Goal: Task Accomplishment & Management: Manage account settings

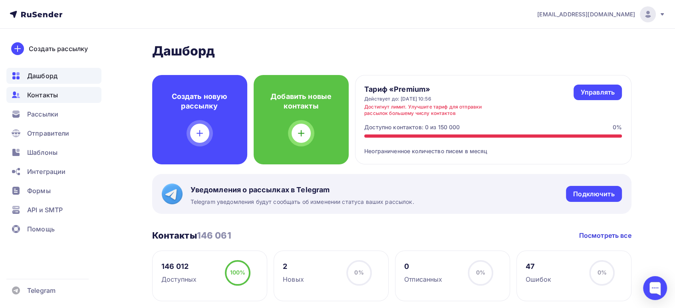
drag, startPoint x: 0, startPoint y: 0, endPoint x: 35, endPoint y: 93, distance: 99.7
click at [35, 93] on span "Контакты" at bounding box center [42, 95] width 31 height 10
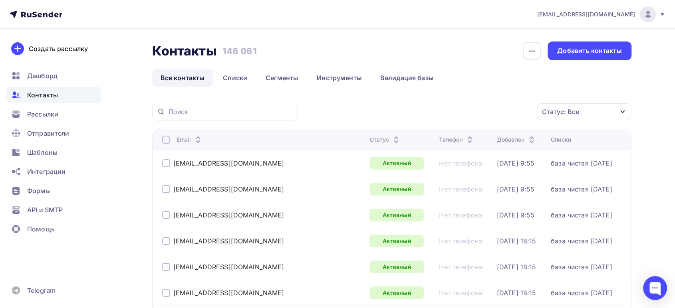
scroll to position [44, 0]
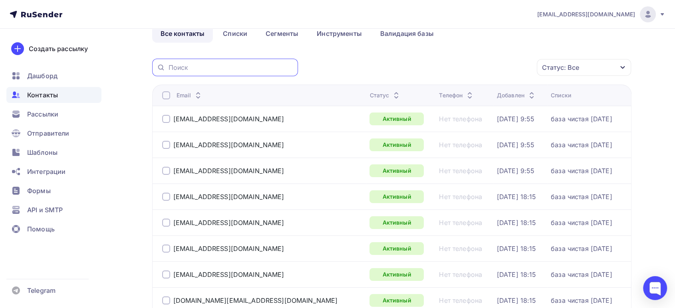
click at [218, 67] on input "text" at bounding box center [230, 67] width 125 height 9
paste input "[EMAIL_ADDRESS][DOMAIN_NAME]"
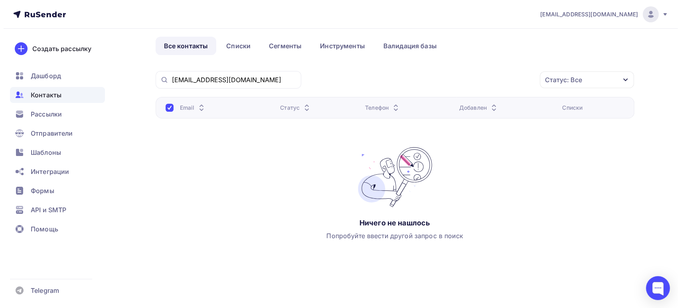
scroll to position [0, 0]
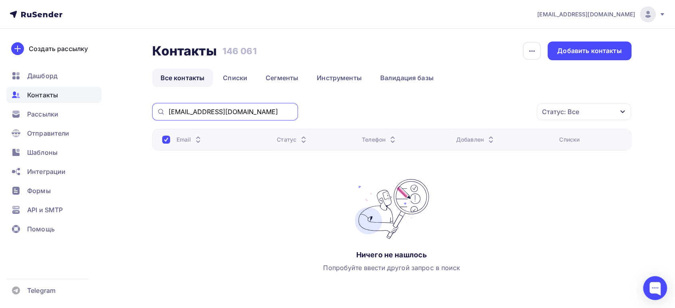
drag, startPoint x: 214, startPoint y: 112, endPoint x: 76, endPoint y: 95, distance: 139.1
click at [79, 96] on div "[EMAIL_ADDRESS][DOMAIN_NAME] Аккаунт Тарифы Выйти Создать рассылку [GEOGRAPHIC_…" at bounding box center [337, 170] width 675 height 340
paste input "[EMAIL_ADDRESS][DOMAIN_NAME]"
drag, startPoint x: 238, startPoint y: 112, endPoint x: 88, endPoint y: 107, distance: 150.2
click at [98, 109] on div "[EMAIL_ADDRESS][DOMAIN_NAME] Аккаунт Тарифы Выйти Создать рассылку [GEOGRAPHIC_…" at bounding box center [337, 170] width 675 height 340
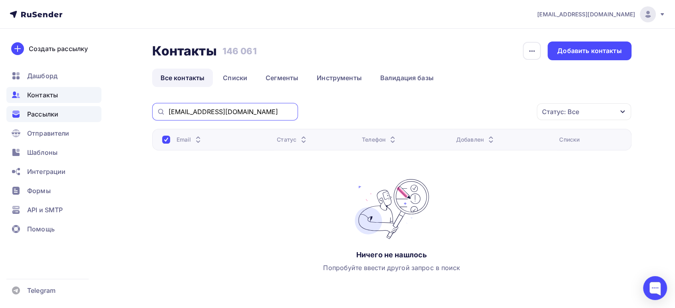
paste input "[EMAIL_ADDRESS][DOMAIN_NAME]"
drag, startPoint x: 217, startPoint y: 111, endPoint x: 89, endPoint y: 108, distance: 127.8
click at [109, 108] on div "Контакты Контакты 146 061 146 061 История импорта Добавить контакты Все контакт…" at bounding box center [337, 184] width 654 height 311
paste input "[EMAIL_ADDRESS][DOMAIN_NAME]"
drag, startPoint x: 268, startPoint y: 108, endPoint x: 79, endPoint y: 84, distance: 190.8
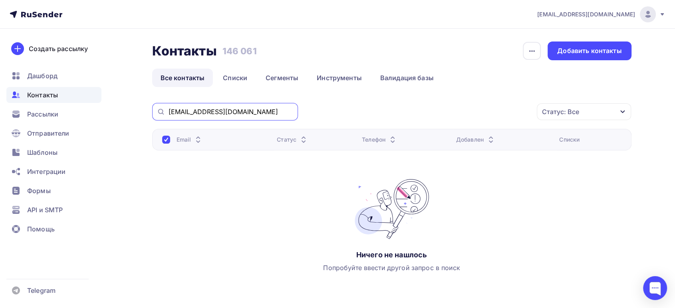
click at [89, 85] on div "[EMAIL_ADDRESS][DOMAIN_NAME] Аккаунт Тарифы Выйти Создать рассылку [GEOGRAPHIC_…" at bounding box center [337, 170] width 675 height 340
paste input "[EMAIL_ADDRESS][DOMAIN_NAME]"
type input "error.free.dddd@gmail.com"
click at [329, 78] on link "Инструменты" at bounding box center [339, 78] width 62 height 18
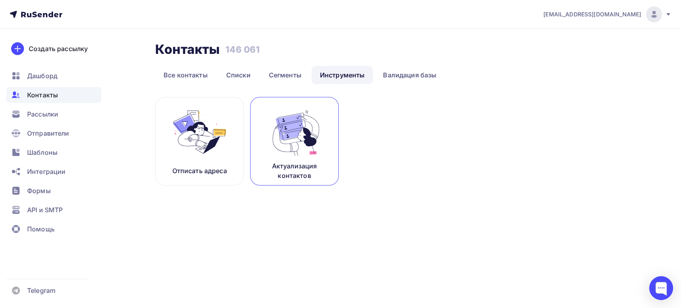
click at [305, 162] on p "Актуализация контактов" at bounding box center [294, 170] width 69 height 19
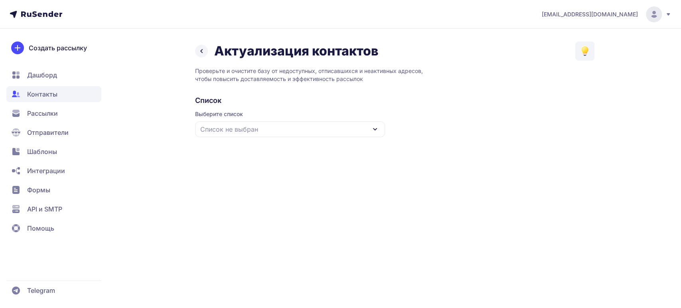
click at [332, 131] on div "Список не выбран" at bounding box center [290, 129] width 190 height 16
drag, startPoint x: 240, startPoint y: 180, endPoint x: 256, endPoint y: 182, distance: 16.2
click at [240, 180] on div "база чистая [DATE]" at bounding box center [290, 178] width 180 height 19
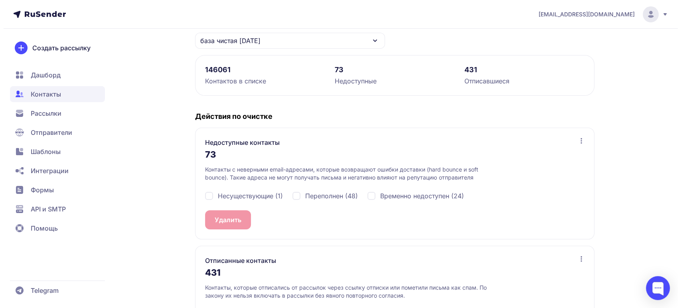
scroll to position [135, 0]
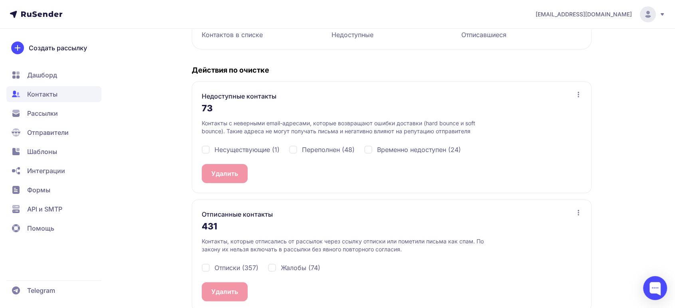
click at [204, 149] on div "Несуществующие (1)" at bounding box center [241, 150] width 78 height 10
checkbox input "true"
click at [217, 171] on button "Удалить 1" at bounding box center [226, 173] width 49 height 19
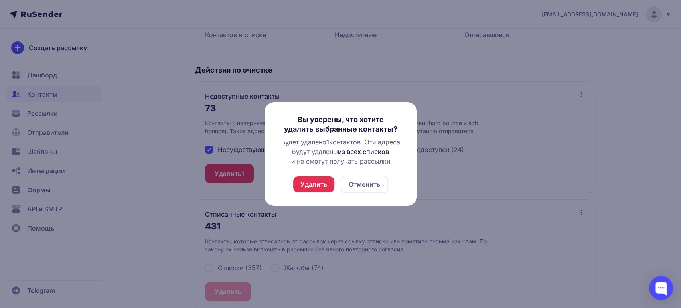
click at [313, 187] on button "Удалить" at bounding box center [313, 184] width 41 height 16
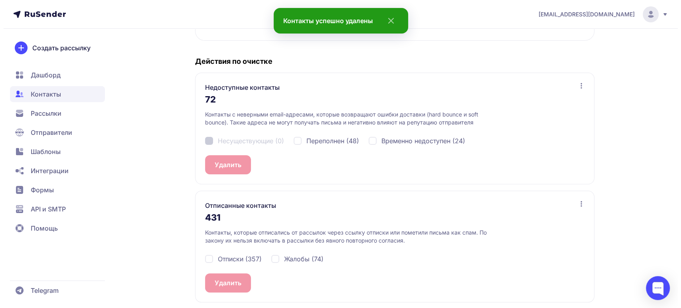
scroll to position [147, 0]
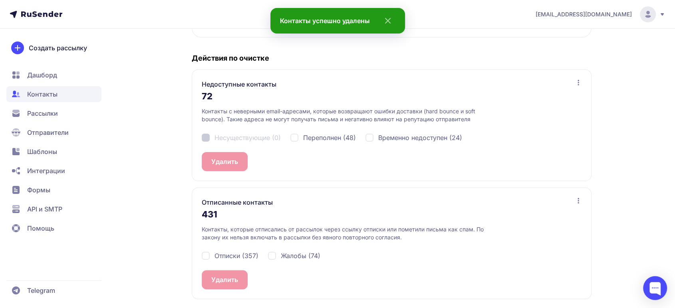
click at [205, 255] on div "Отписки (357)" at bounding box center [230, 256] width 57 height 10
checkbox input "true"
drag, startPoint x: 273, startPoint y: 253, endPoint x: 267, endPoint y: 259, distance: 8.2
click at [274, 253] on div "Жалобы (74)" at bounding box center [294, 256] width 52 height 10
checkbox input "true"
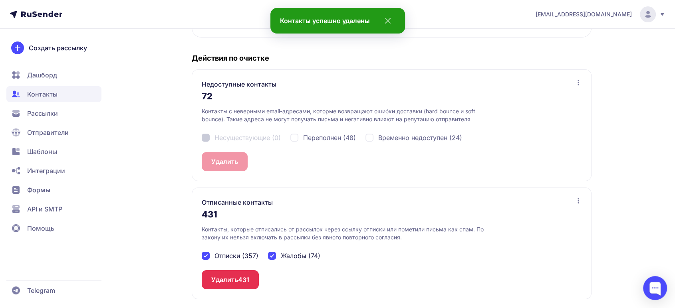
click at [233, 273] on button "Удалить 431" at bounding box center [230, 279] width 57 height 19
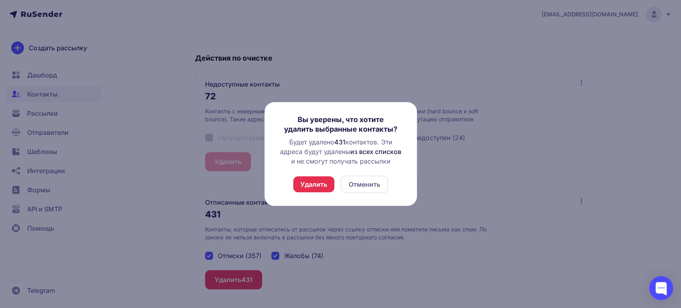
click at [335, 183] on div "Удалить Отменить" at bounding box center [340, 185] width 95 height 18
click at [327, 183] on button "Удалить" at bounding box center [313, 184] width 41 height 16
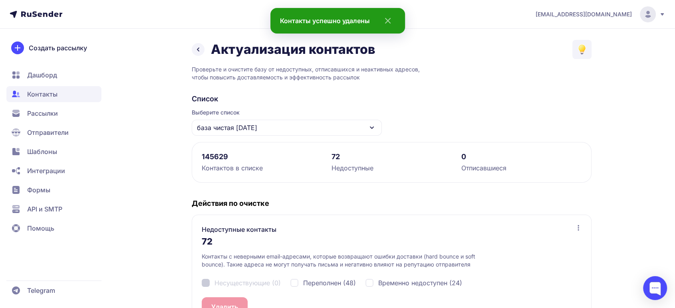
scroll to position [0, 0]
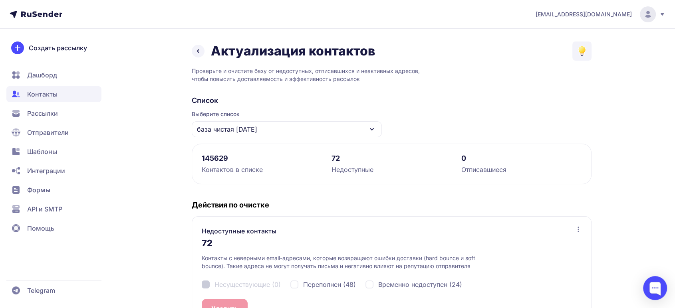
click at [59, 95] on span "Контакты" at bounding box center [53, 94] width 95 height 16
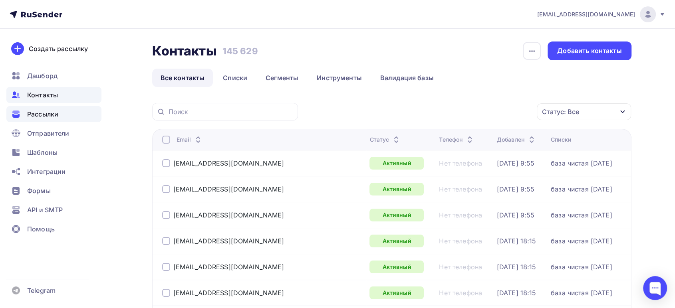
click at [45, 115] on span "Рассылки" at bounding box center [42, 114] width 31 height 10
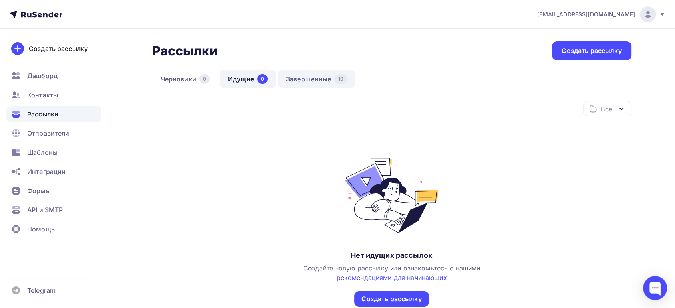
click at [302, 79] on link "Завершенные 10" at bounding box center [316, 79] width 78 height 18
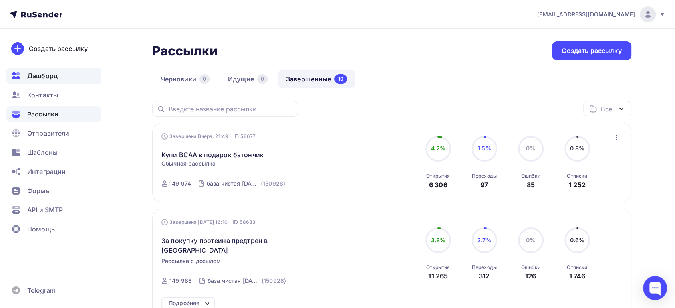
click at [46, 73] on span "Дашборд" at bounding box center [42, 76] width 30 height 10
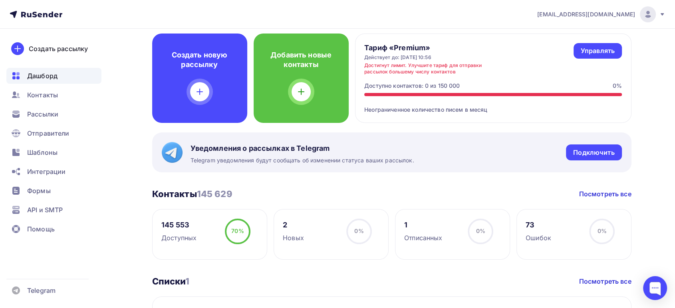
scroll to position [89, 0]
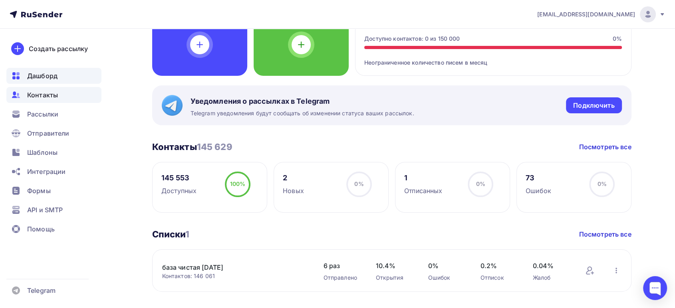
click at [46, 93] on span "Контакты" at bounding box center [42, 95] width 31 height 10
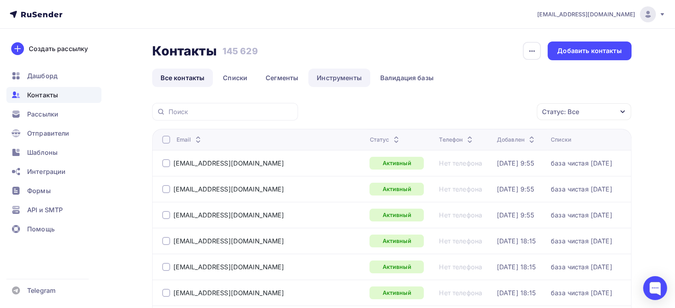
click at [328, 75] on link "Инструменты" at bounding box center [339, 78] width 62 height 18
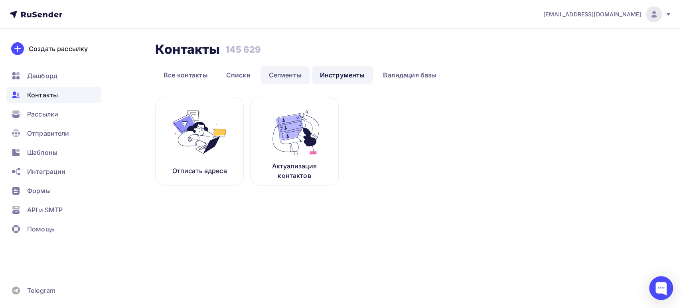
click at [285, 77] on link "Сегменты" at bounding box center [285, 75] width 49 height 18
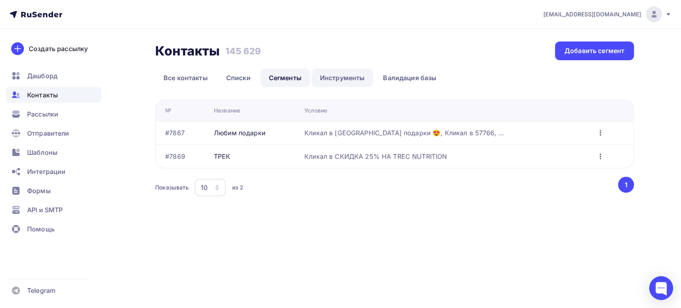
click at [333, 81] on link "Инструменты" at bounding box center [343, 78] width 62 height 18
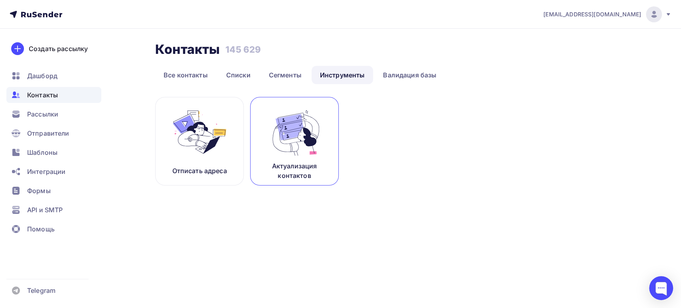
click at [301, 159] on link "Актуализация контактов" at bounding box center [294, 141] width 89 height 89
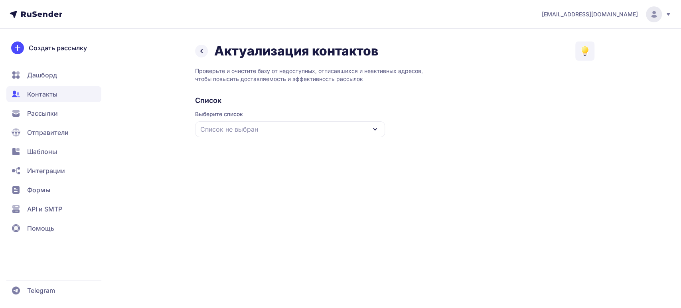
click at [272, 129] on div "Список не выбран" at bounding box center [290, 129] width 190 height 16
click at [243, 175] on div "база чистая [DATE]" at bounding box center [290, 178] width 180 height 19
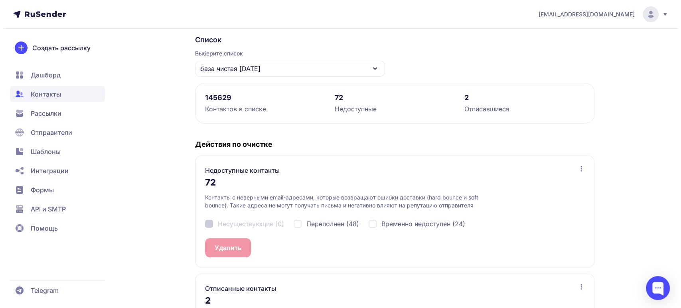
scroll to position [147, 0]
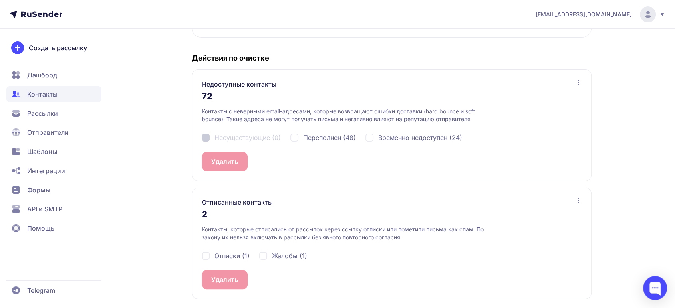
click at [204, 255] on div "Отписки (1)" at bounding box center [226, 256] width 48 height 10
checkbox input "true"
click at [261, 254] on div "Жалобы (1)" at bounding box center [283, 256] width 48 height 10
checkbox input "true"
click at [228, 277] on button "Удалить 2" at bounding box center [227, 279] width 50 height 19
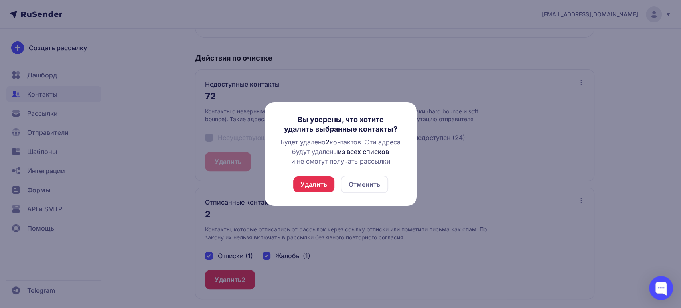
click at [307, 190] on button "Удалить" at bounding box center [313, 184] width 41 height 16
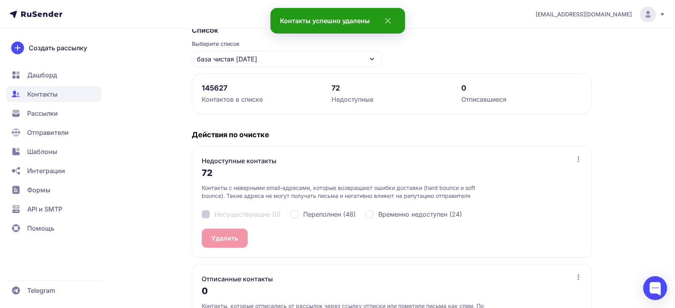
scroll to position [0, 0]
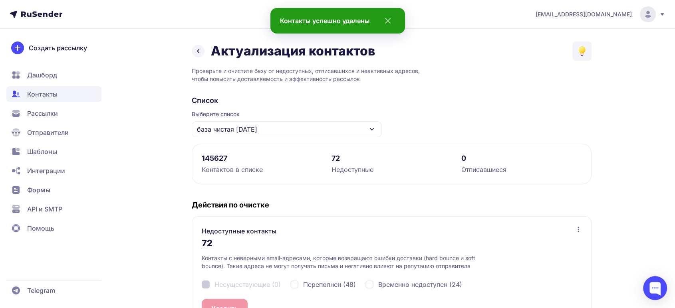
click at [50, 93] on span "Контакты" at bounding box center [42, 94] width 30 height 10
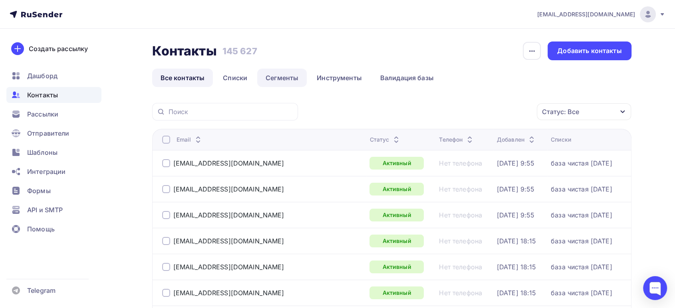
click at [297, 76] on link "Сегменты" at bounding box center [281, 78] width 49 height 18
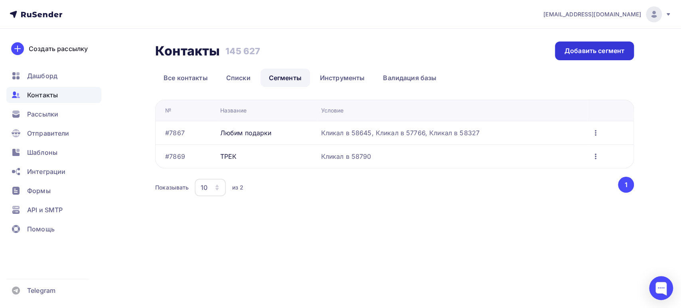
click at [580, 50] on div "Добавить сегмент" at bounding box center [595, 50] width 60 height 9
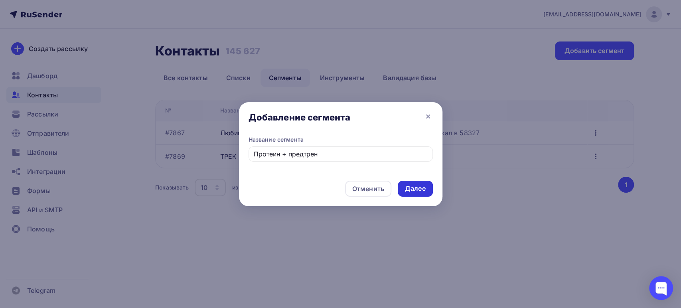
type input "Протеин + предтрен"
click at [421, 187] on div "Далее" at bounding box center [415, 188] width 21 height 9
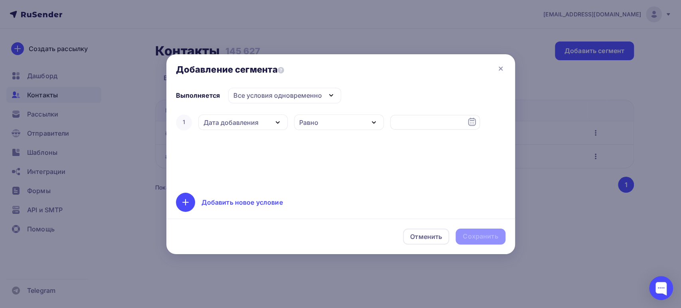
click at [252, 115] on div "Дата добавления" at bounding box center [243, 123] width 90 height 16
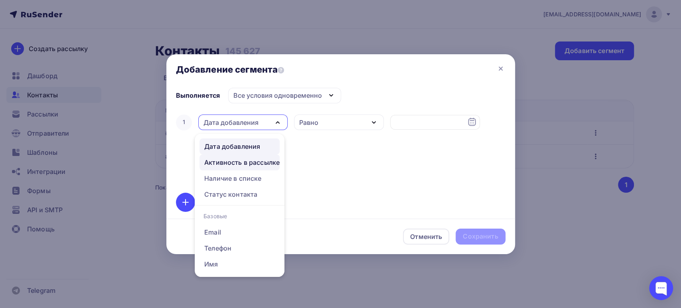
click at [228, 164] on div "Активность в рассылке" at bounding box center [241, 163] width 75 height 10
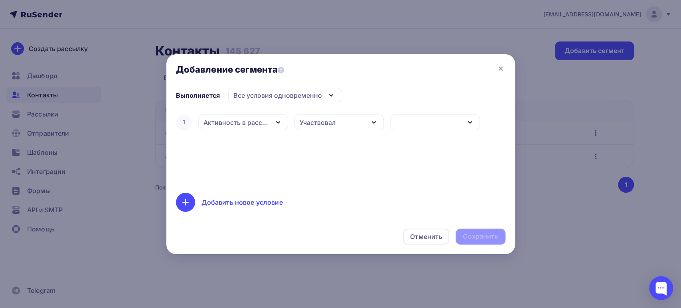
click at [340, 121] on div "Участвовал" at bounding box center [340, 123] width 90 height 16
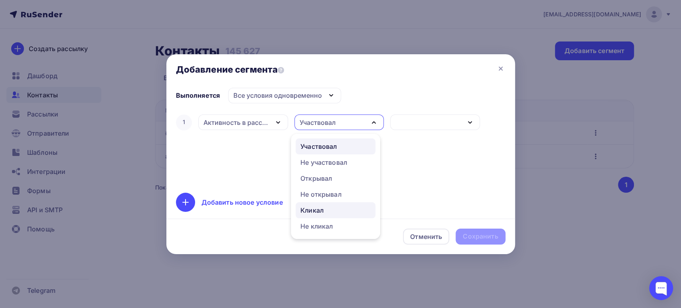
click at [312, 210] on div "Кликал" at bounding box center [312, 211] width 23 height 10
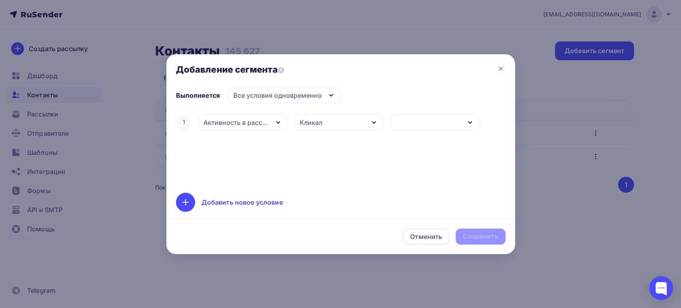
click at [418, 122] on div "button" at bounding box center [435, 123] width 90 height 16
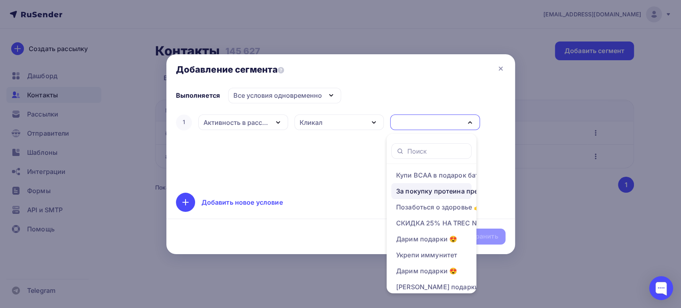
click at [425, 190] on div "За покупку протеина предтрен в подарок" at bounding box center [460, 191] width 128 height 10
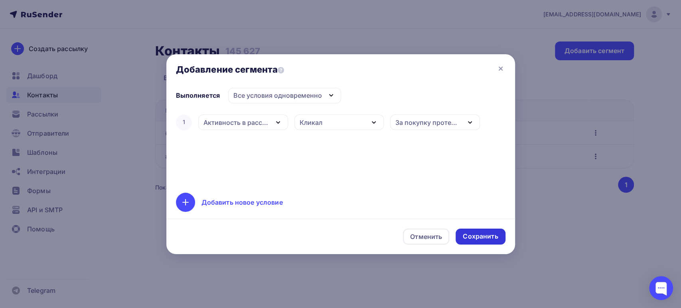
click at [473, 238] on div "Сохранить" at bounding box center [480, 236] width 35 height 9
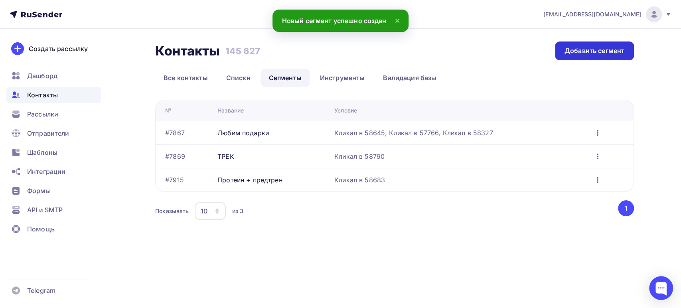
click at [573, 53] on div "Добавить сегмент" at bounding box center [595, 50] width 60 height 9
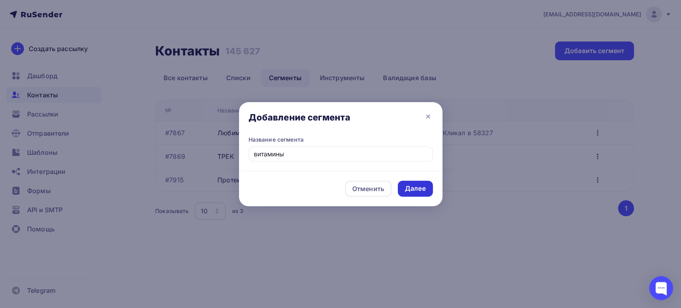
type input "витамины"
click at [412, 187] on div "Далее" at bounding box center [415, 188] width 21 height 9
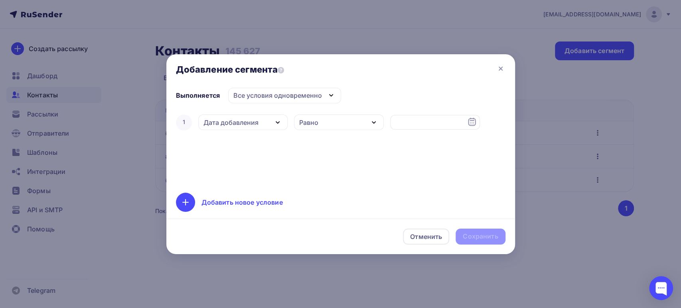
click at [230, 126] on div "Дата добавления" at bounding box center [231, 123] width 55 height 10
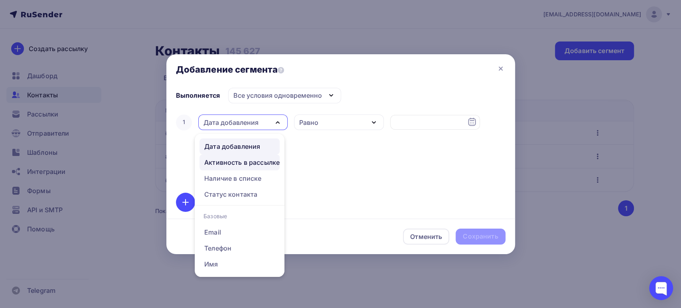
click at [228, 164] on div "Активность в рассылке" at bounding box center [241, 163] width 75 height 10
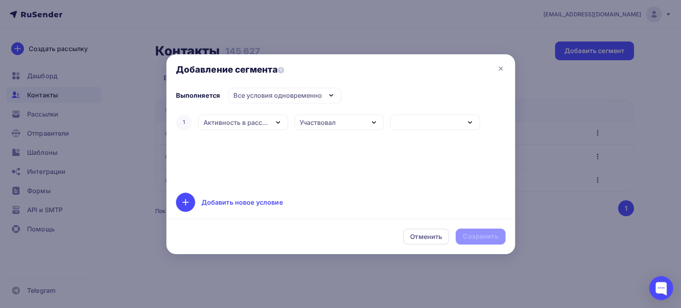
click at [310, 122] on div "Участвовал" at bounding box center [318, 123] width 36 height 10
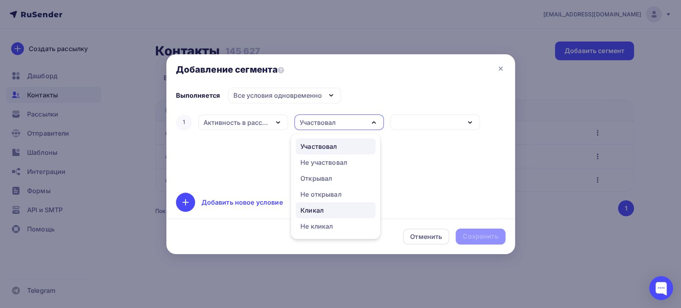
click at [314, 209] on div "Кликал" at bounding box center [312, 211] width 23 height 10
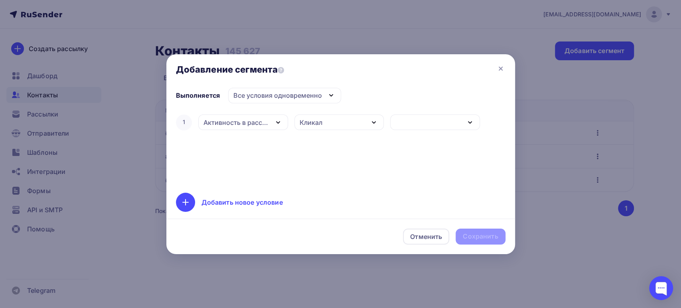
click at [413, 129] on div "button" at bounding box center [435, 123] width 90 height 16
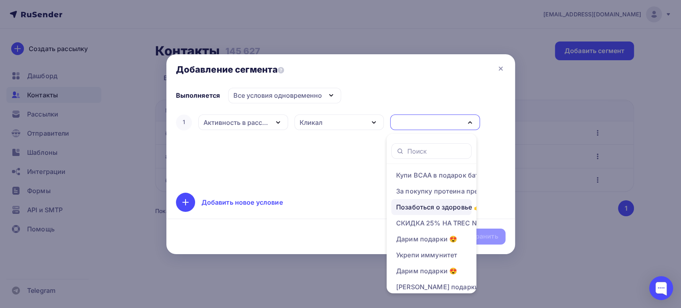
click at [424, 210] on div "Позаботься о здоровье 👍" at bounding box center [438, 207] width 85 height 10
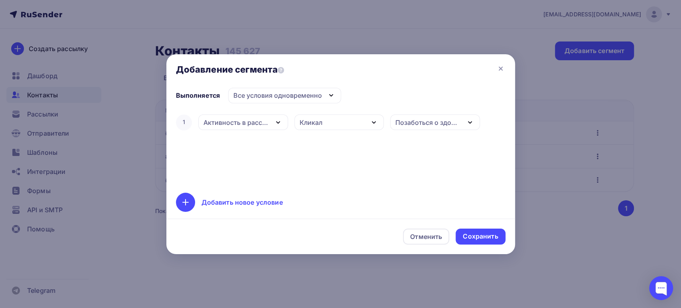
click at [232, 200] on div "Добавить новое условие" at bounding box center [242, 203] width 81 height 10
click at [252, 146] on div "Дата добавления" at bounding box center [231, 148] width 55 height 10
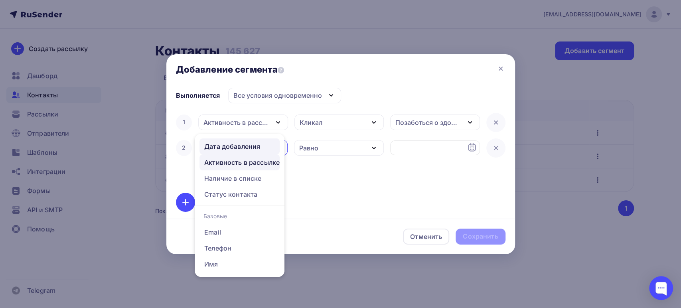
click at [223, 166] on div "Активность в рассылке" at bounding box center [241, 163] width 75 height 10
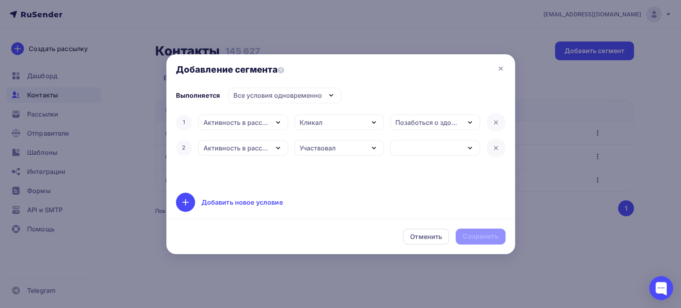
drag, startPoint x: 311, startPoint y: 150, endPoint x: 317, endPoint y: 163, distance: 14.5
click at [311, 150] on div "Участвовал" at bounding box center [318, 148] width 36 height 10
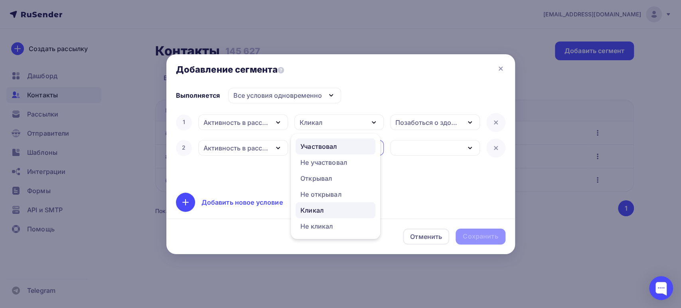
click at [317, 208] on div "Кликал" at bounding box center [312, 211] width 23 height 10
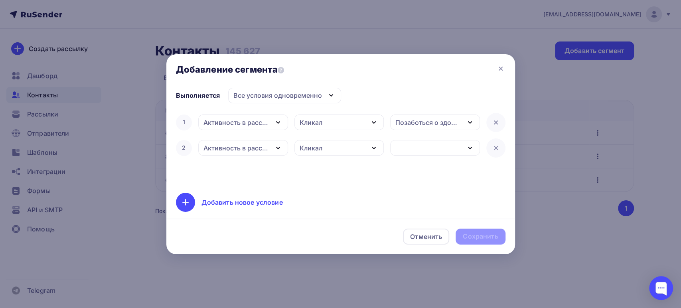
click at [419, 146] on div "button" at bounding box center [435, 148] width 90 height 16
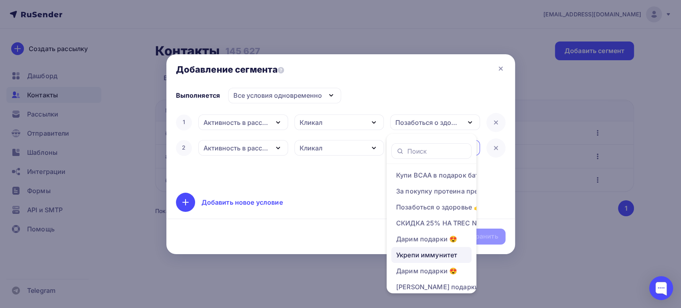
click at [425, 255] on div "Укрепи иммунитет" at bounding box center [426, 255] width 61 height 10
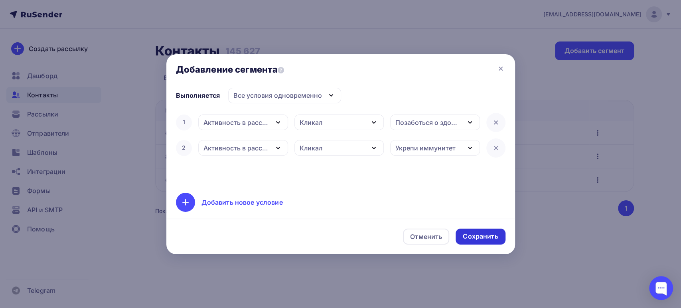
click at [467, 236] on div "Сохранить" at bounding box center [480, 236] width 35 height 9
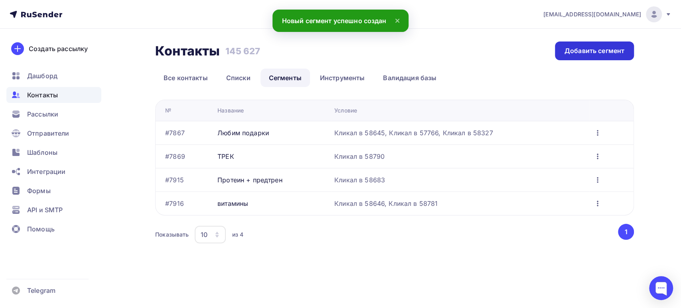
click at [575, 51] on div "Добавить сегмент" at bounding box center [595, 50] width 60 height 9
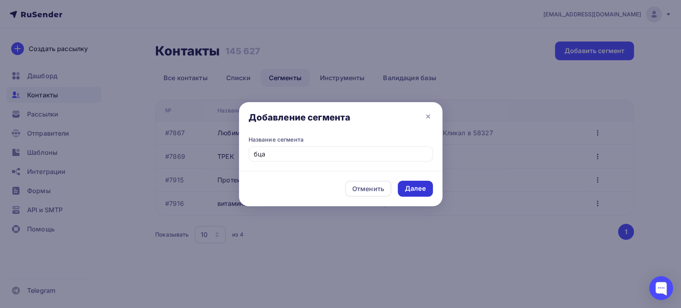
type input "бца"
click at [410, 191] on div "Далее" at bounding box center [415, 188] width 21 height 9
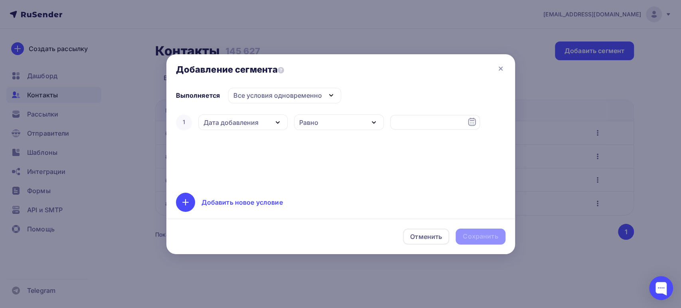
click at [269, 124] on div "Дата добавления" at bounding box center [243, 123] width 90 height 16
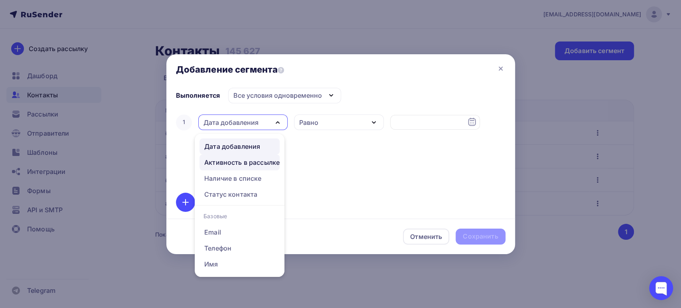
click at [240, 160] on div "Активность в рассылке" at bounding box center [241, 163] width 75 height 10
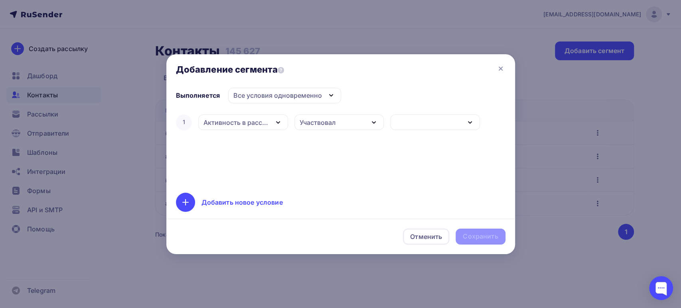
click at [317, 126] on div "Участвовал" at bounding box center [318, 123] width 36 height 10
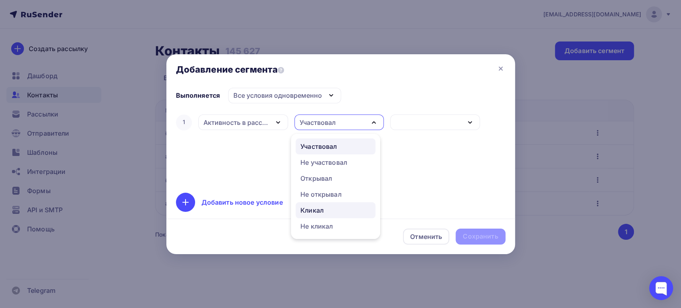
click at [312, 209] on div "Кликал" at bounding box center [312, 211] width 23 height 10
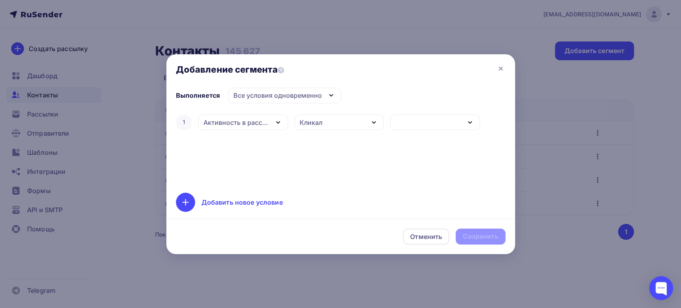
click at [422, 123] on div "button" at bounding box center [435, 123] width 90 height 16
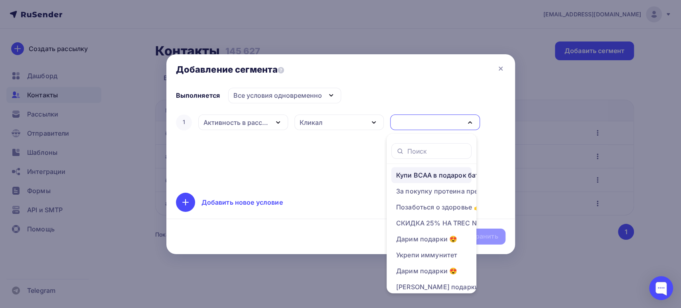
click at [422, 175] on div "Купи BCAA в подарок батончик" at bounding box center [447, 175] width 102 height 10
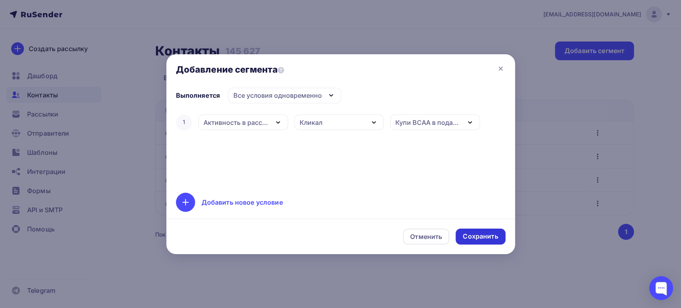
click at [485, 236] on div "Сохранить" at bounding box center [480, 236] width 35 height 9
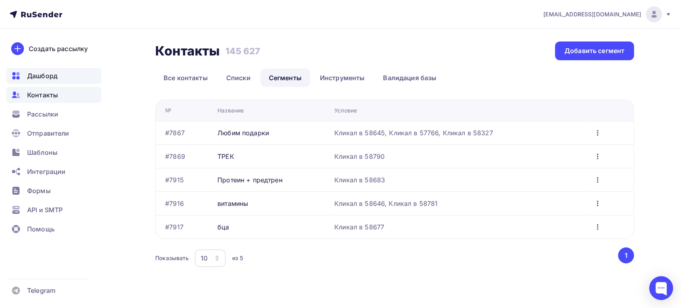
click at [48, 75] on span "Дашборд" at bounding box center [42, 76] width 30 height 10
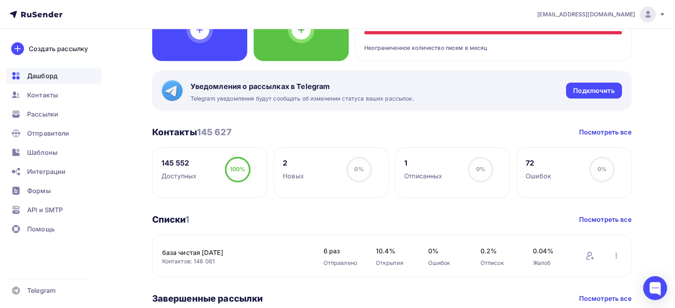
scroll to position [89, 0]
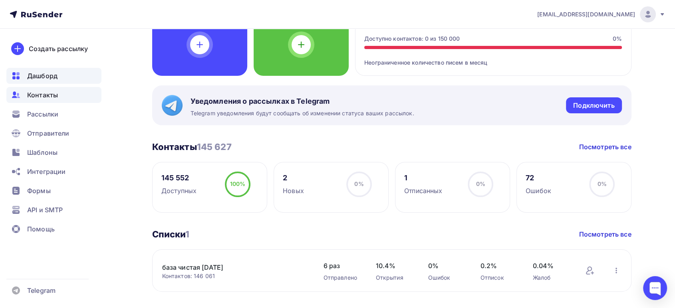
click at [52, 95] on span "Контакты" at bounding box center [42, 95] width 31 height 10
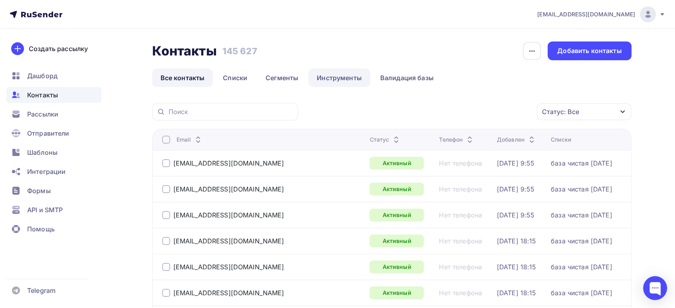
click at [335, 75] on link "Инструменты" at bounding box center [339, 78] width 62 height 18
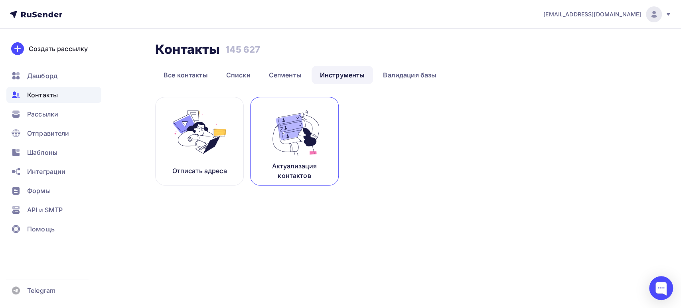
drag, startPoint x: 307, startPoint y: 145, endPoint x: 305, endPoint y: 150, distance: 5.7
click at [307, 146] on img at bounding box center [294, 132] width 53 height 50
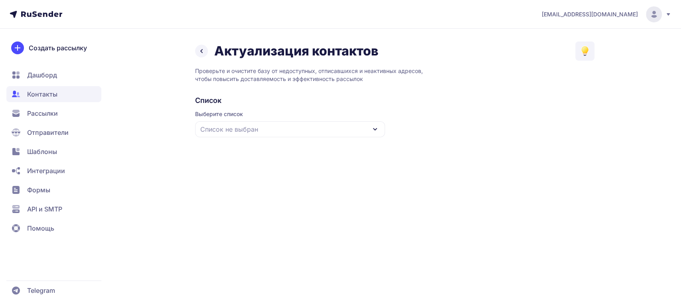
click at [332, 129] on div "Список не выбран" at bounding box center [290, 129] width 190 height 16
click at [231, 179] on div "база чистая [DATE]" at bounding box center [290, 178] width 180 height 19
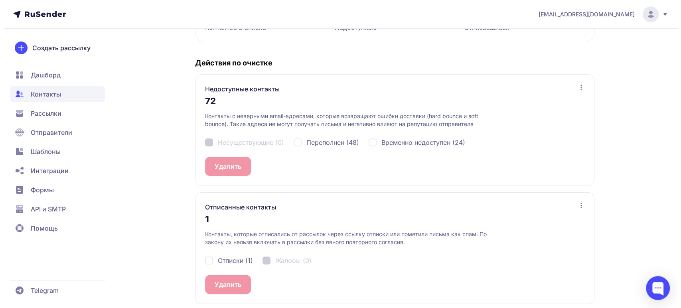
scroll to position [147, 0]
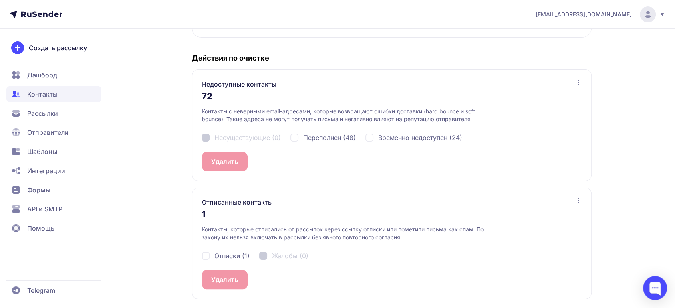
click at [204, 253] on div "Отписки (1)" at bounding box center [226, 256] width 48 height 10
checkbox input "true"
click at [215, 272] on button "Удалить 1" at bounding box center [226, 279] width 49 height 19
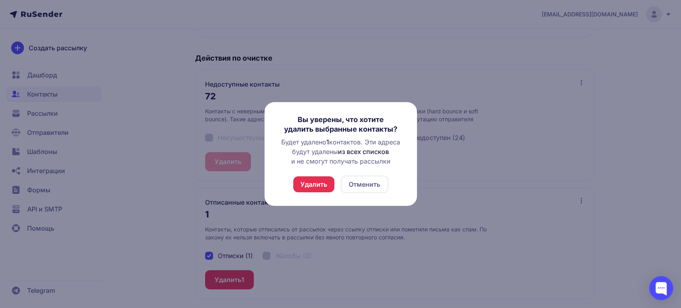
click at [307, 178] on button "Удалить" at bounding box center [313, 184] width 41 height 16
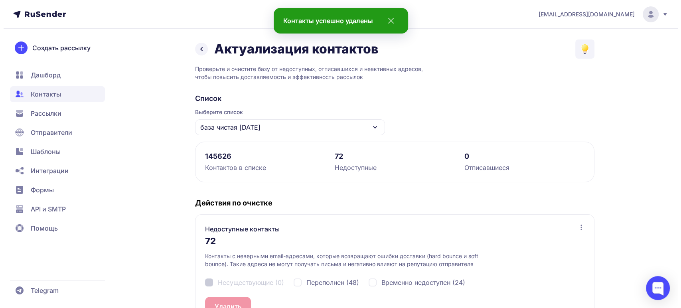
scroll to position [128, 0]
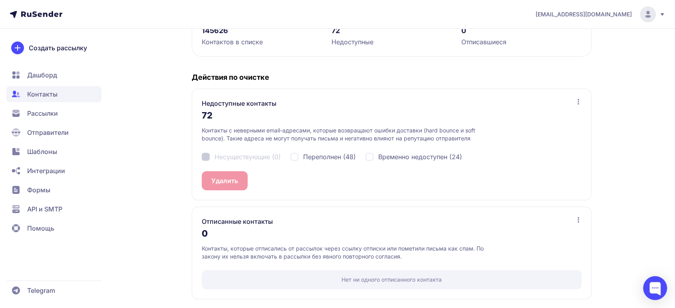
click at [294, 159] on div "Переполнен (48)" at bounding box center [322, 157] width 65 height 10
checkbox input "true"
click at [372, 155] on div "Временно недоступен (24)" at bounding box center [413, 157] width 97 height 10
checkbox input "true"
click at [236, 178] on button "Удалить 72" at bounding box center [228, 180] width 53 height 19
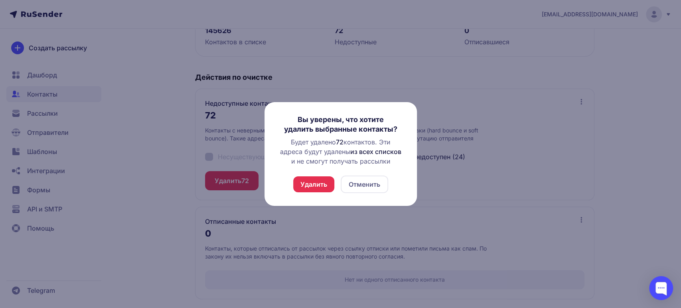
click at [319, 184] on button "Удалить" at bounding box center [313, 184] width 41 height 16
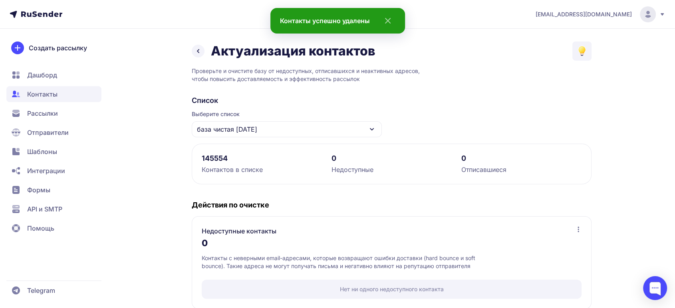
scroll to position [0, 0]
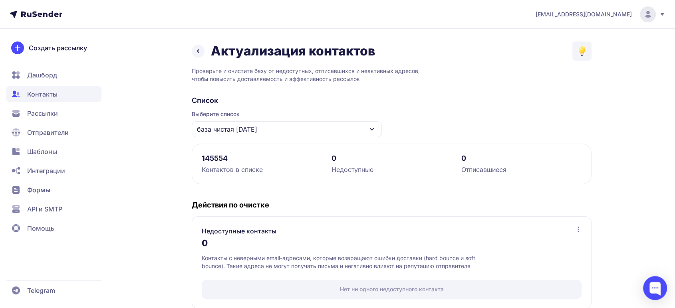
click at [40, 95] on span "Контакты" at bounding box center [42, 94] width 30 height 10
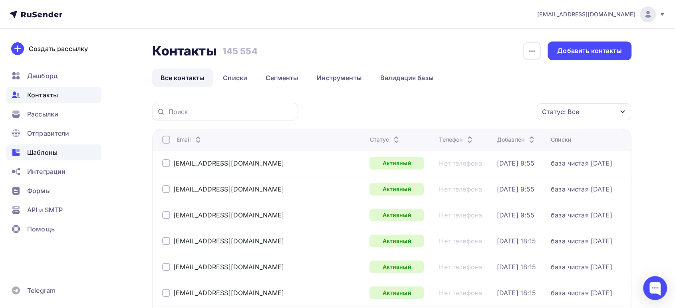
click at [34, 150] on span "Шаблоны" at bounding box center [42, 153] width 30 height 10
